Goal: Check status

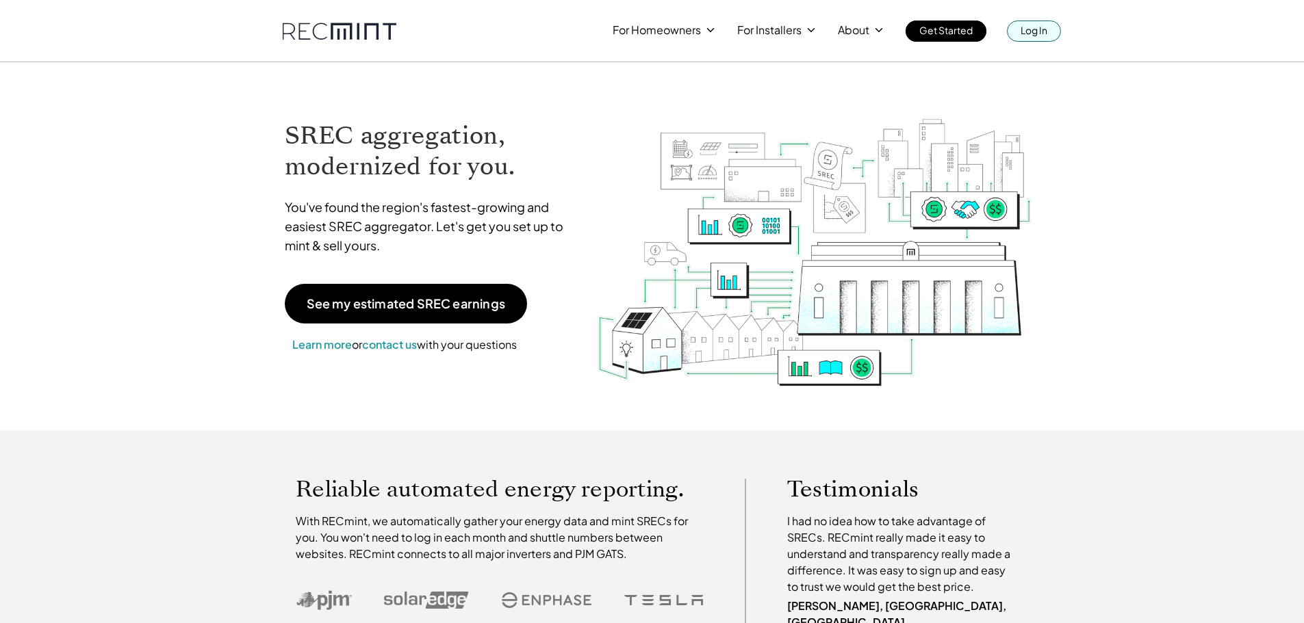
click at [1018, 25] on link "Log In" at bounding box center [1034, 31] width 54 height 21
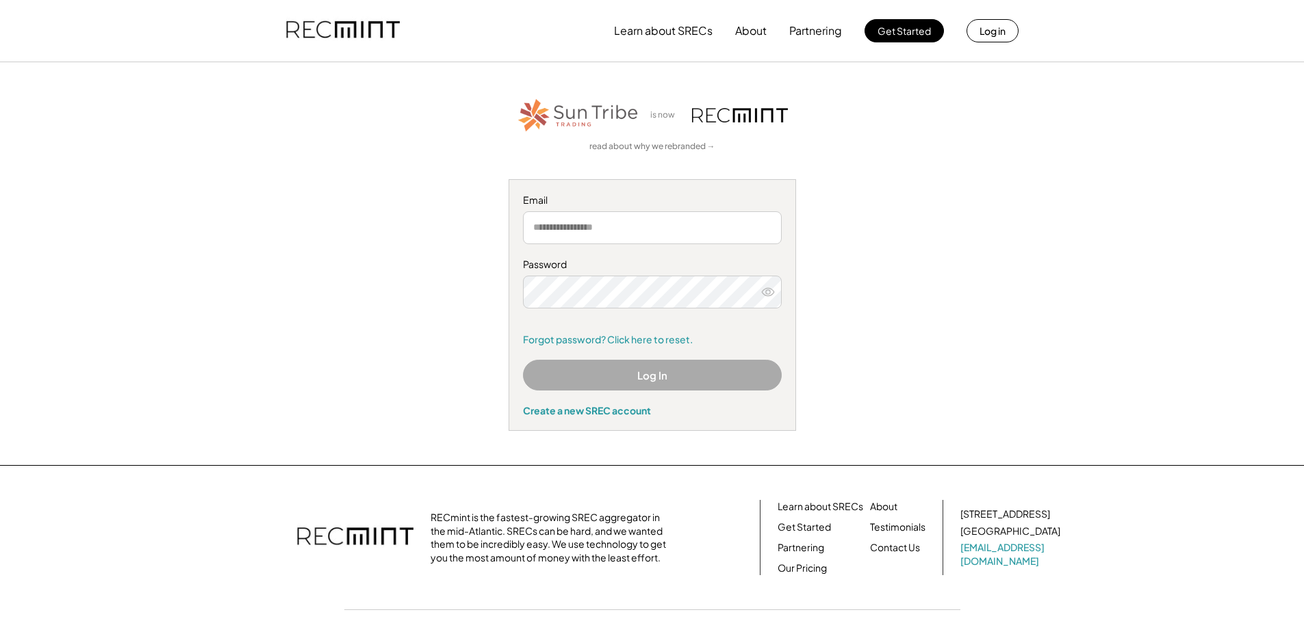
click at [629, 378] on button "Log In" at bounding box center [652, 375] width 259 height 31
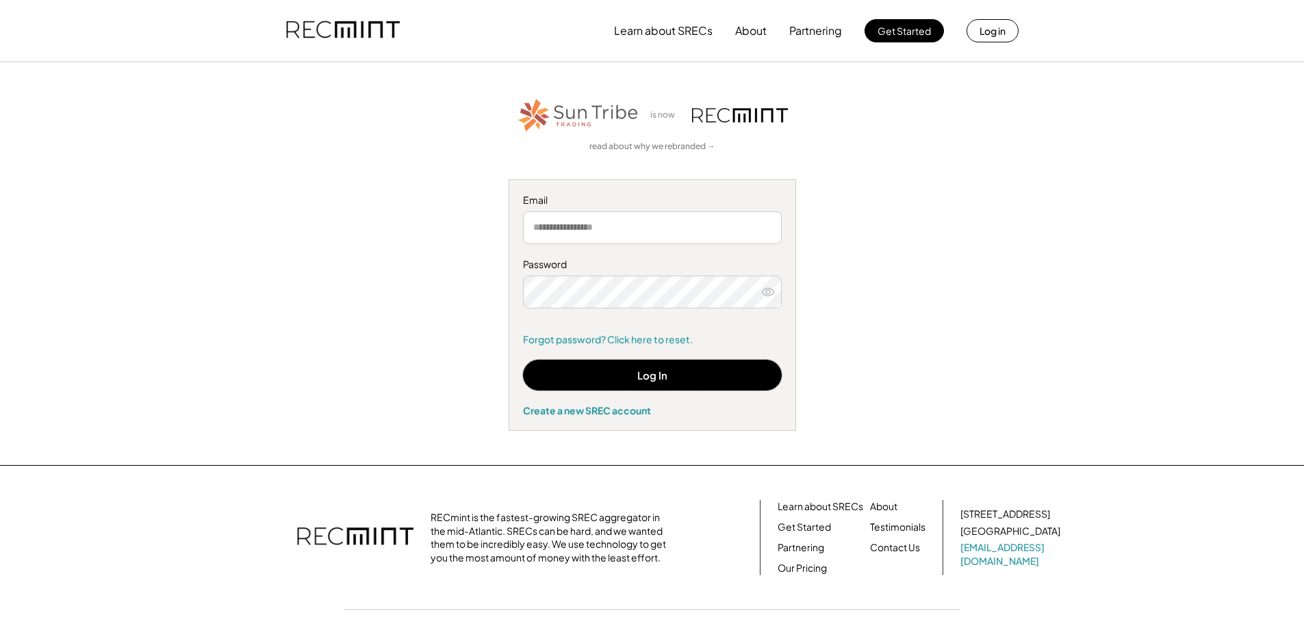
click at [639, 220] on input "email" at bounding box center [652, 227] width 259 height 33
type input "**********"
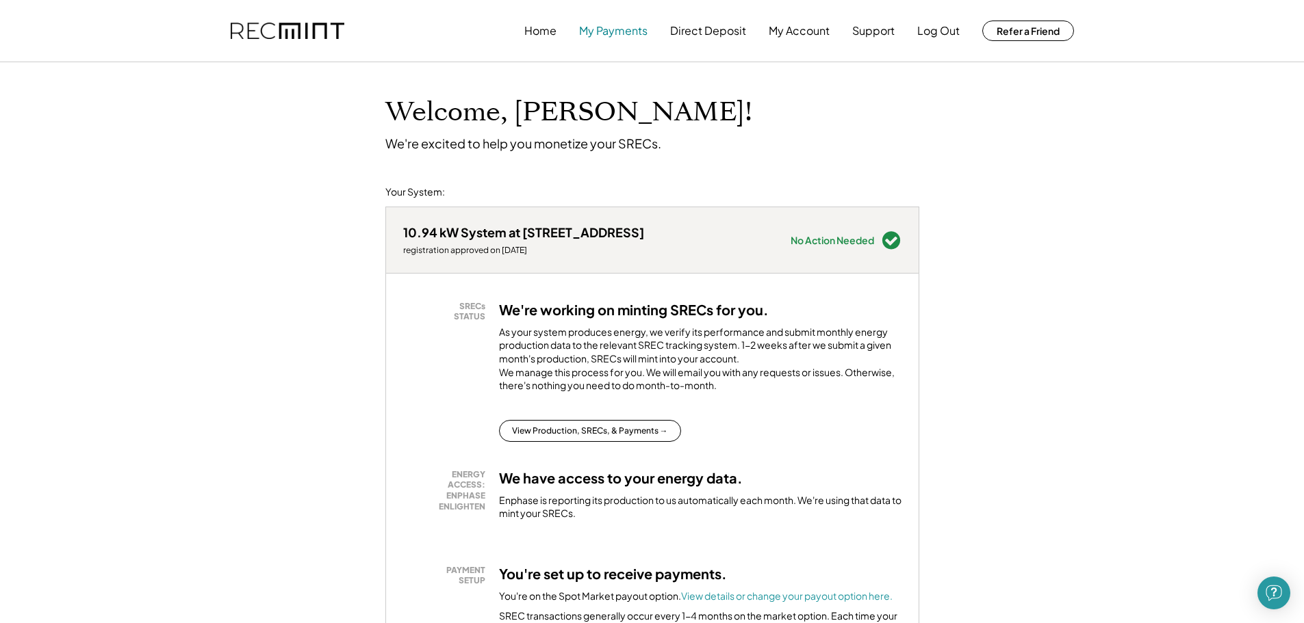
click at [623, 25] on button "My Payments" at bounding box center [613, 30] width 68 height 27
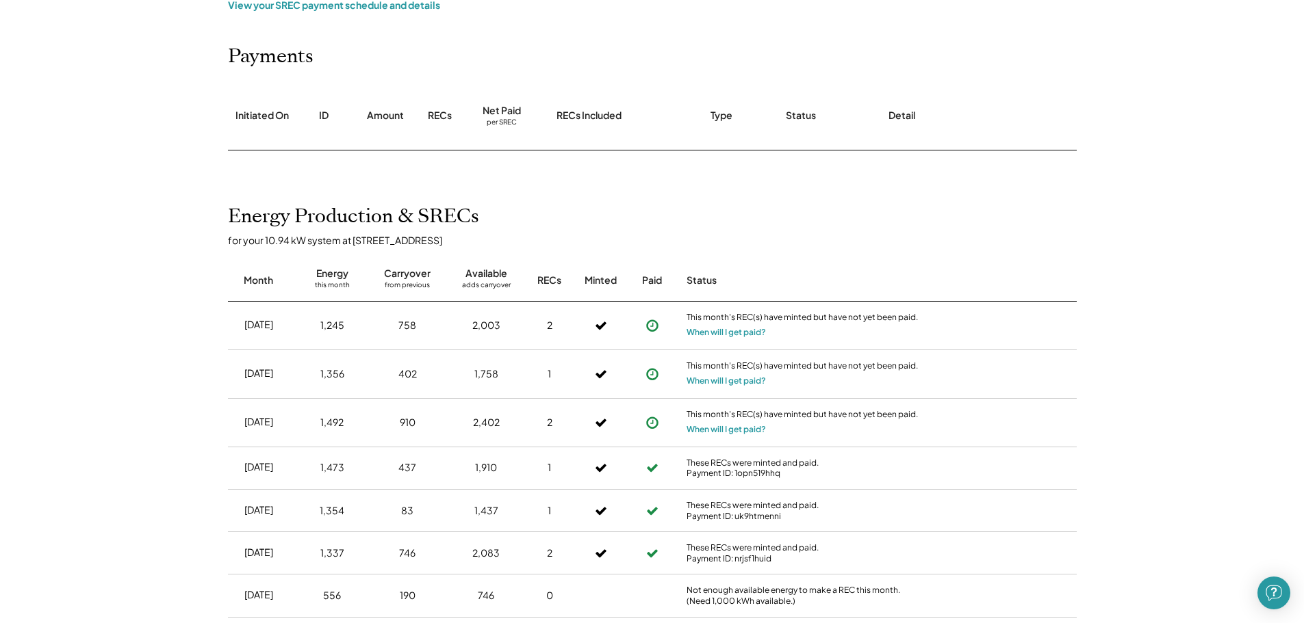
scroll to position [205, 0]
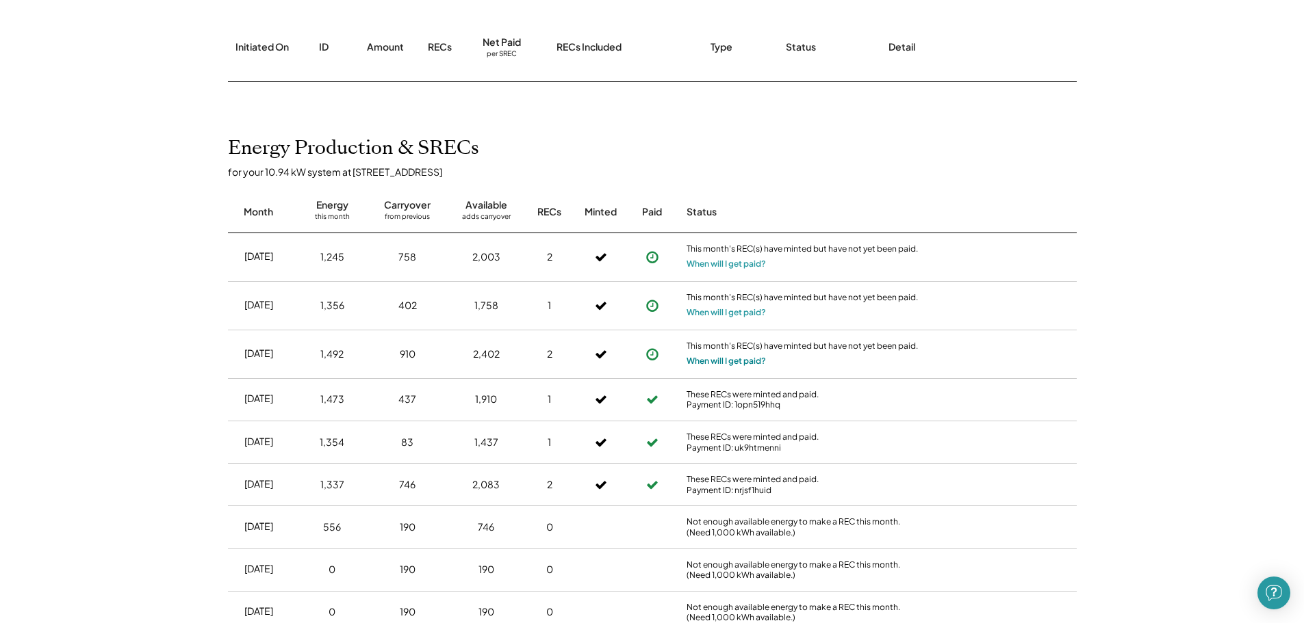
click at [745, 357] on button "When will I get paid?" at bounding box center [725, 362] width 79 height 14
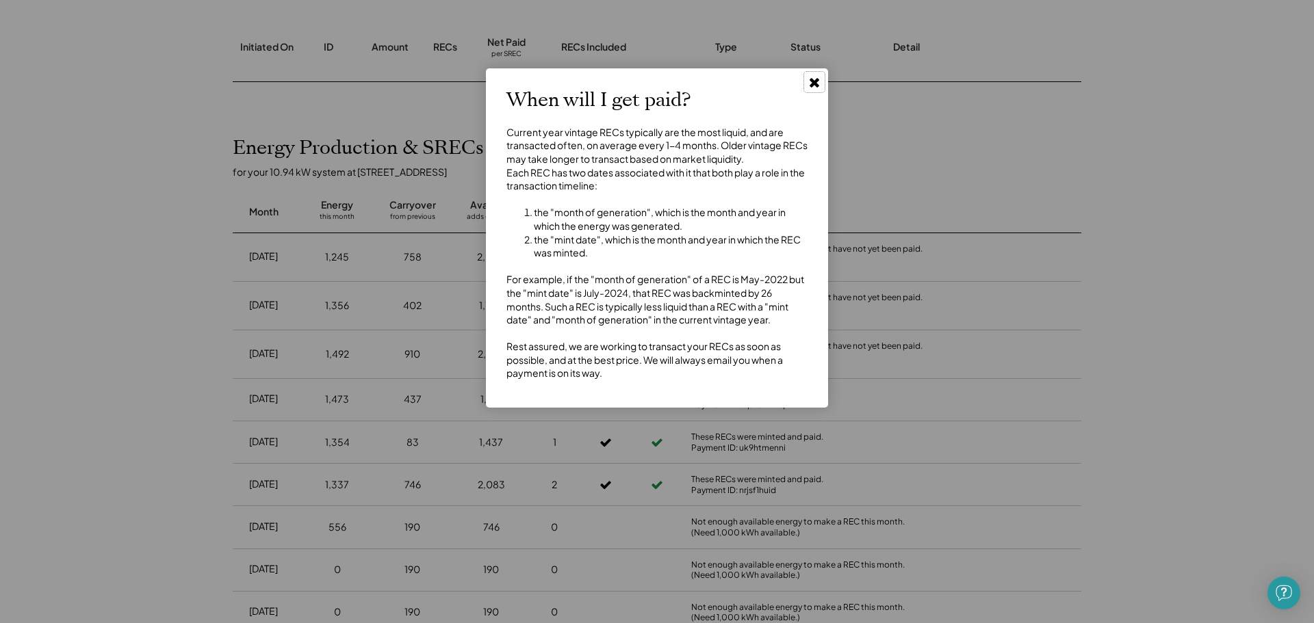
click at [818, 77] on icon at bounding box center [815, 82] width 14 height 14
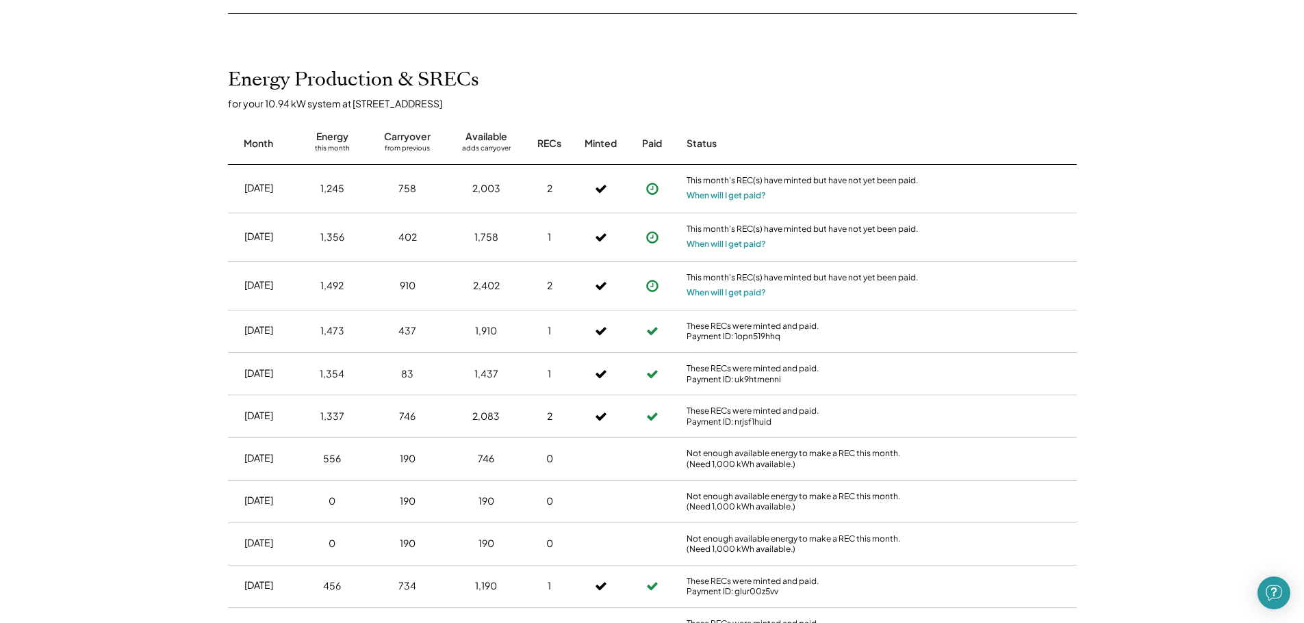
scroll to position [342, 0]
